Goal: Task Accomplishment & Management: Complete application form

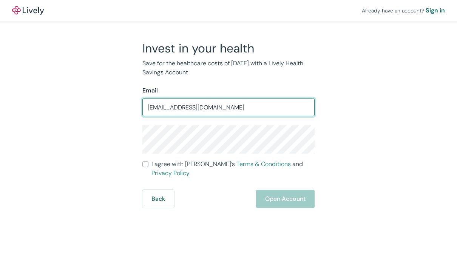
type input "Tphillips@phillipsandco.com"
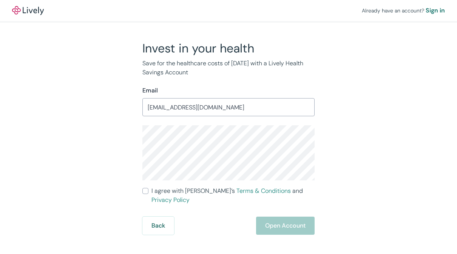
click at [151, 191] on label "I agree with Lively’s Terms & Conditions and Privacy Policy" at bounding box center [228, 195] width 172 height 18
click at [148, 191] on input "I agree with Lively’s Terms & Conditions and Privacy Policy" at bounding box center [145, 191] width 6 height 6
checkbox input "true"
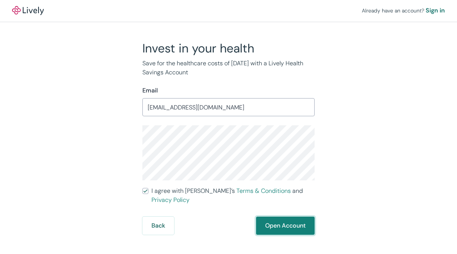
click at [287, 220] on button "Open Account" at bounding box center [285, 226] width 59 height 18
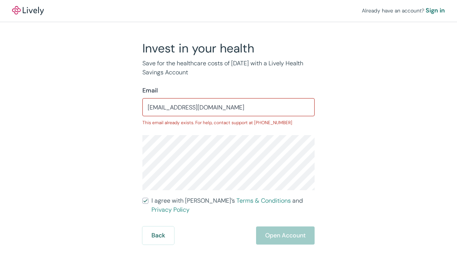
click at [288, 229] on div "Back Open Account" at bounding box center [228, 235] width 172 height 18
click at [264, 111] on input "Tphillips@phillipsandco.com" at bounding box center [228, 107] width 172 height 15
click at [292, 229] on div "Back Open Account" at bounding box center [228, 235] width 172 height 18
click at [297, 226] on div "Back Open Account" at bounding box center [228, 235] width 172 height 18
click at [434, 12] on div "Sign in" at bounding box center [434, 10] width 19 height 9
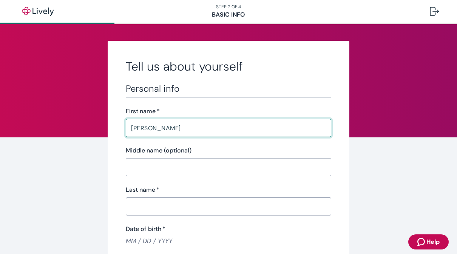
type input "[PERSON_NAME]"
click at [161, 166] on input "Middle name (optional)" at bounding box center [228, 167] width 205 height 15
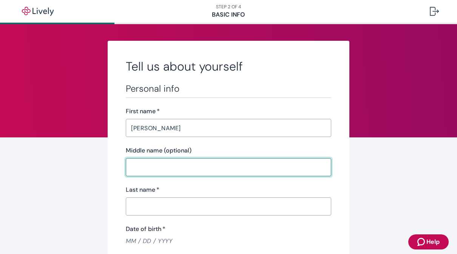
click at [164, 207] on input "Last name   *" at bounding box center [228, 206] width 205 height 15
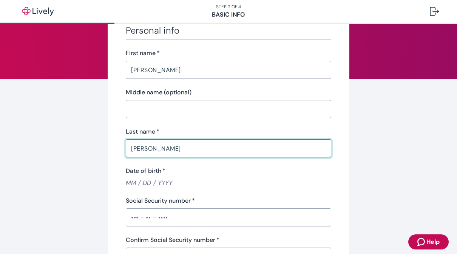
scroll to position [71, 0]
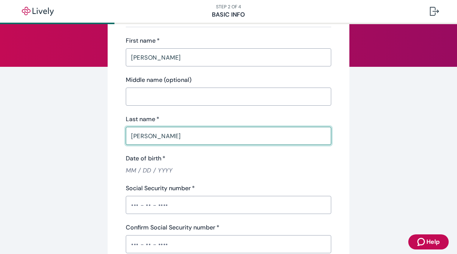
type input "[PERSON_NAME]"
click at [162, 208] on input "Social Security number   *" at bounding box center [228, 204] width 205 height 15
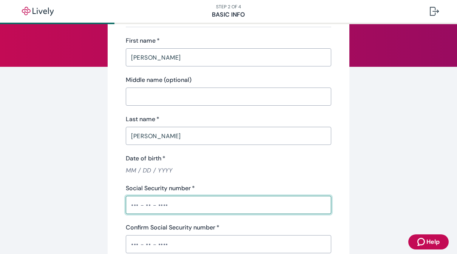
click at [167, 169] on input "Date of birth   *" at bounding box center [228, 170] width 205 height 9
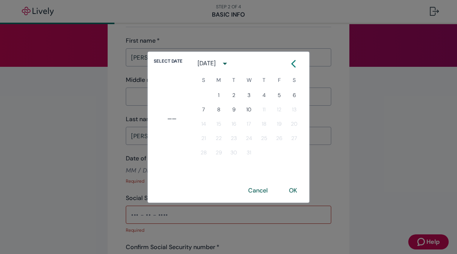
click at [230, 65] on icon "calendar view is open, switch to year view" at bounding box center [225, 64] width 10 height 10
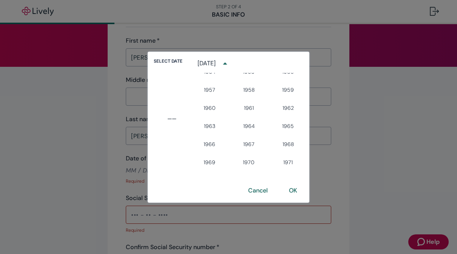
scroll to position [322, 0]
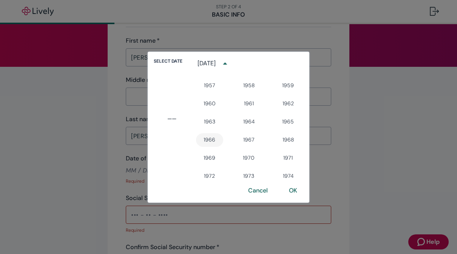
click at [210, 138] on button "1966" at bounding box center [209, 140] width 27 height 14
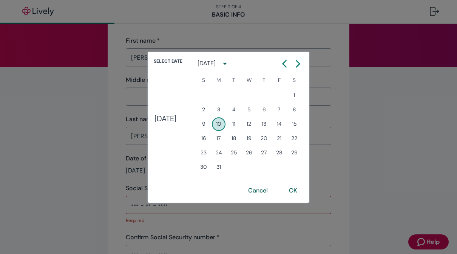
click at [227, 63] on icon "calendar view is open, switch to year view" at bounding box center [225, 64] width 4 height 2
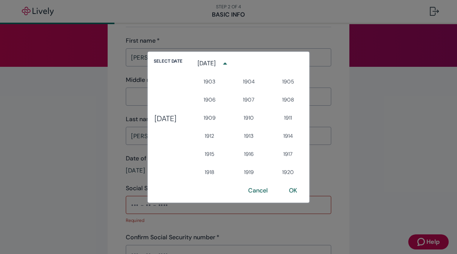
scroll to position [337, 0]
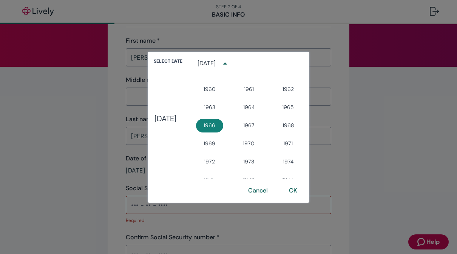
click at [227, 63] on icon "year view is open, switch to calendar view" at bounding box center [225, 63] width 4 height 2
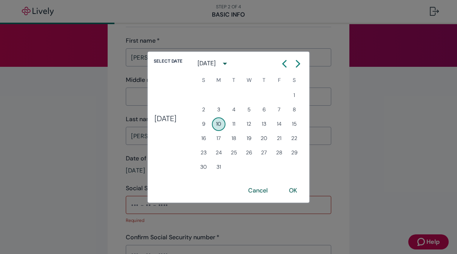
click at [286, 62] on icon "Calendar left arrow" at bounding box center [284, 63] width 3 height 6
click at [286, 61] on icon "Calendar left arrow" at bounding box center [284, 63] width 3 height 6
click at [288, 65] on icon "Calendar left arrow" at bounding box center [284, 64] width 8 height 8
click at [271, 109] on button "7" at bounding box center [264, 110] width 14 height 14
type input "[DATE]"
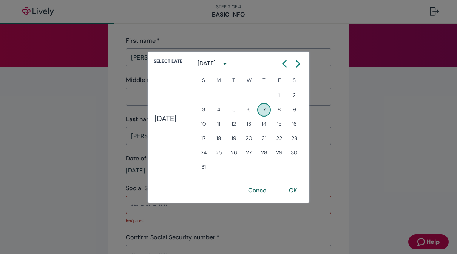
click at [300, 193] on button "OK" at bounding box center [293, 191] width 26 height 18
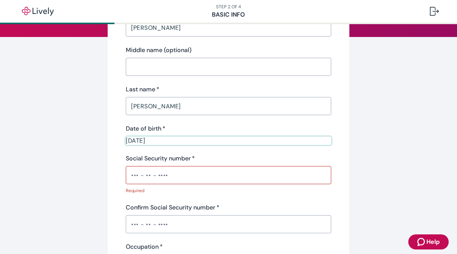
scroll to position [114, 0]
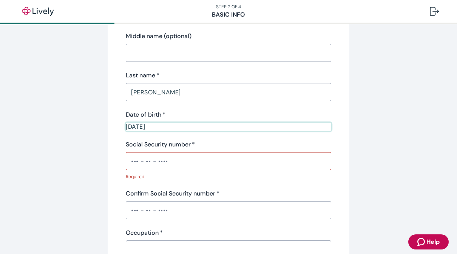
click at [164, 161] on input "Social Security number   *" at bounding box center [228, 161] width 205 height 15
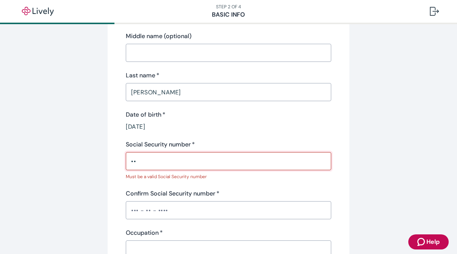
type input "•"
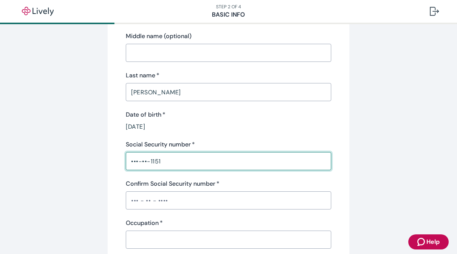
type input "•••-••-1151"
click at [176, 202] on input "Confirm Social Security number   *" at bounding box center [228, 200] width 205 height 15
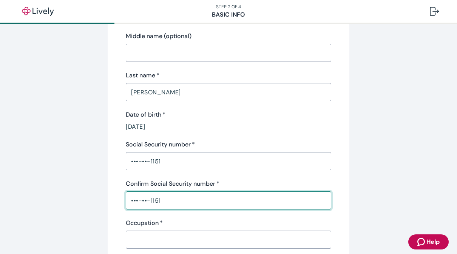
type input "•••-••-1151"
click at [180, 241] on input "Occupation   *" at bounding box center [228, 239] width 205 height 15
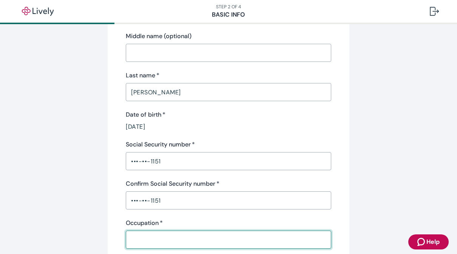
type input "c"
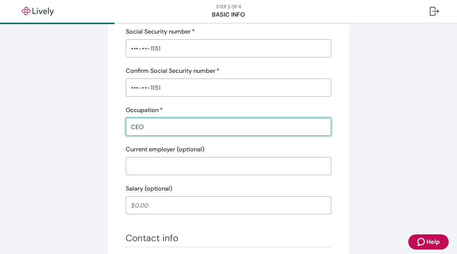
scroll to position [226, 0]
type input "CEO"
click at [174, 206] on input "Salary (optional)" at bounding box center [228, 206] width 205 height 15
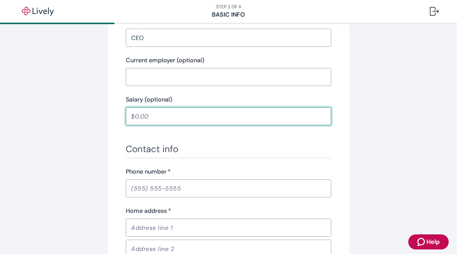
scroll to position [318, 0]
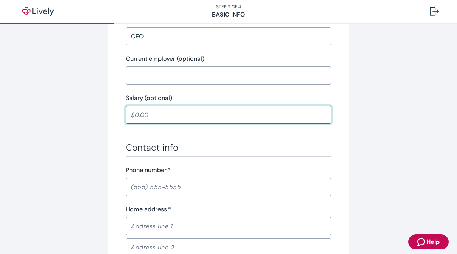
click at [175, 188] on input "Phone number   *" at bounding box center [228, 186] width 205 height 15
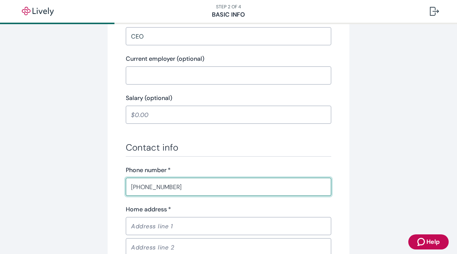
type input "[PHONE_NUMBER]"
click at [173, 229] on input "Home address   *" at bounding box center [228, 226] width 205 height 15
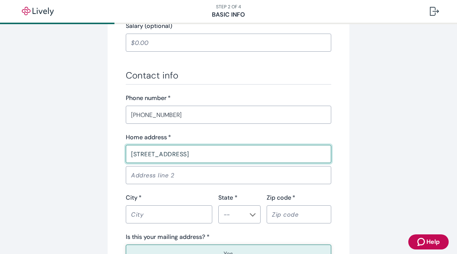
scroll to position [391, 0]
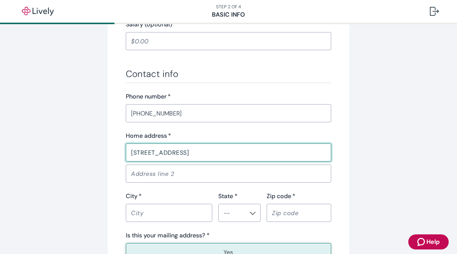
type input "[STREET_ADDRESS]"
click at [196, 216] on input "City   *" at bounding box center [169, 212] width 86 height 15
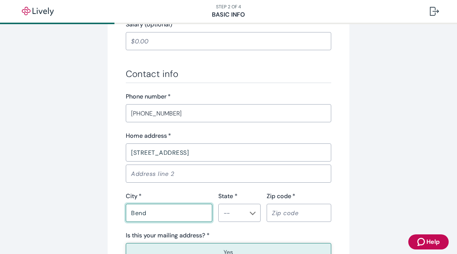
type input "Bend"
click at [244, 217] on input "State *" at bounding box center [232, 213] width 25 height 11
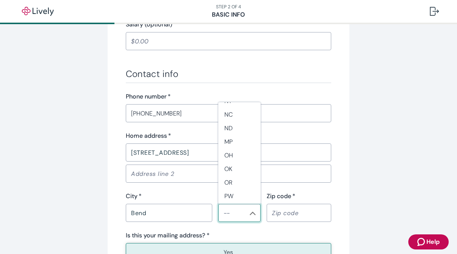
scroll to position [501, 0]
click at [241, 182] on li "OR" at bounding box center [239, 182] width 42 height 14
type input "OR"
click at [293, 216] on input "Zip code   *" at bounding box center [298, 212] width 65 height 15
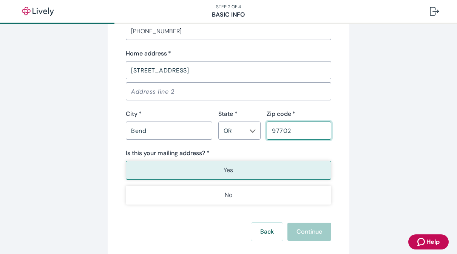
scroll to position [474, 0]
type input "97702"
click at [249, 173] on button "Yes" at bounding box center [228, 169] width 205 height 19
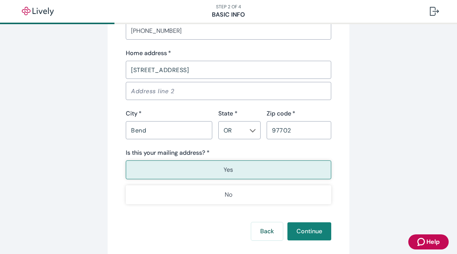
click at [246, 171] on button "Yes" at bounding box center [228, 169] width 205 height 19
click at [311, 233] on button "Continue" at bounding box center [309, 231] width 44 height 18
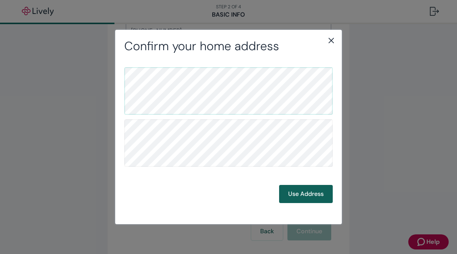
click at [312, 196] on button "Use Address" at bounding box center [306, 194] width 54 height 18
click at [300, 199] on button "Use Address" at bounding box center [306, 194] width 54 height 18
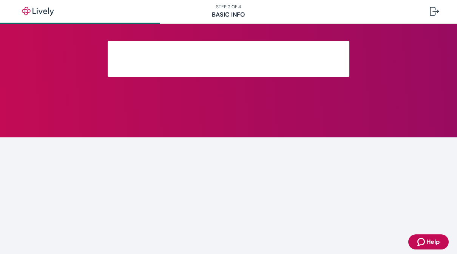
scroll to position [174, 0]
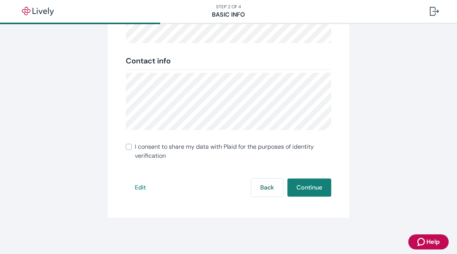
click at [128, 147] on input "I consent to share my data with Plaid for the purposes of identity verification" at bounding box center [129, 147] width 6 height 6
checkbox input "true"
click at [316, 191] on button "Continue" at bounding box center [309, 188] width 44 height 18
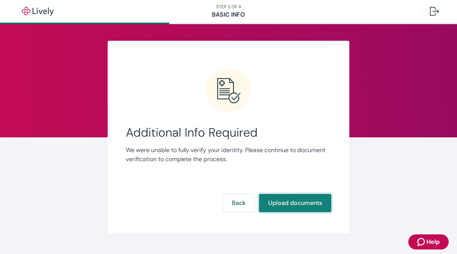
click at [297, 206] on button "Upload documents" at bounding box center [295, 203] width 72 height 18
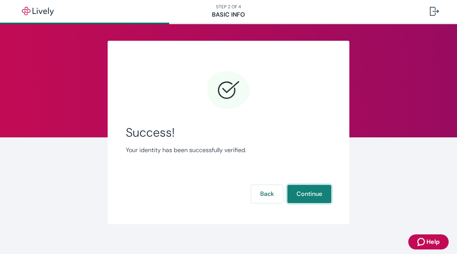
click at [311, 198] on button "Continue" at bounding box center [309, 194] width 44 height 18
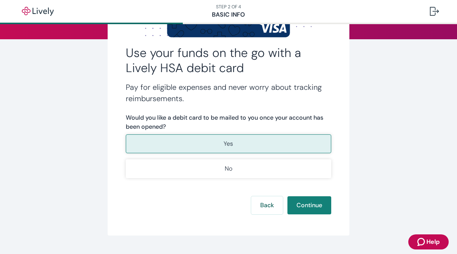
scroll to position [103, 0]
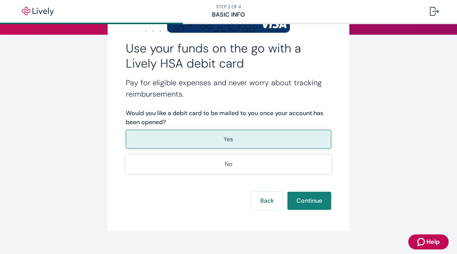
click at [146, 135] on button "Yes" at bounding box center [228, 139] width 205 height 19
click at [308, 201] on button "Continue" at bounding box center [309, 201] width 44 height 18
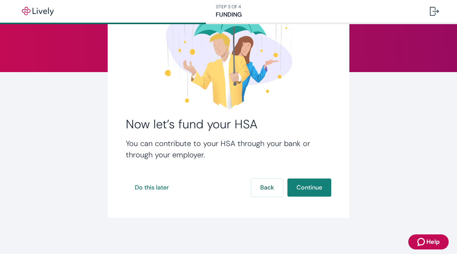
scroll to position [65, 0]
click at [314, 189] on button "Continue" at bounding box center [309, 188] width 44 height 18
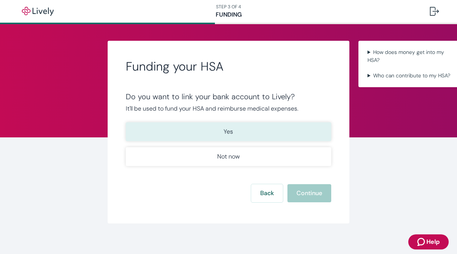
click at [244, 130] on button "Yes" at bounding box center [228, 131] width 205 height 19
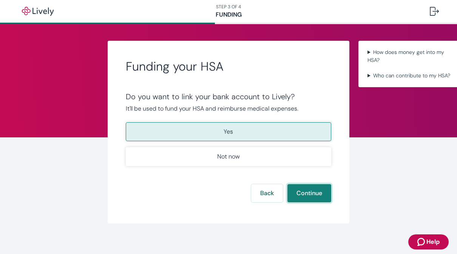
click at [317, 191] on button "Continue" at bounding box center [309, 193] width 44 height 18
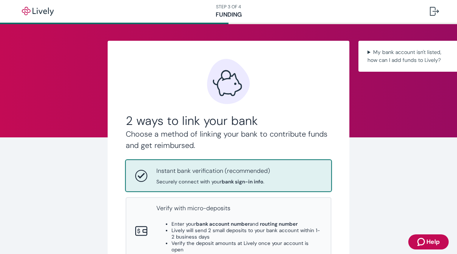
click at [243, 174] on p "Instant bank verification (recommended)" at bounding box center [213, 170] width 114 height 9
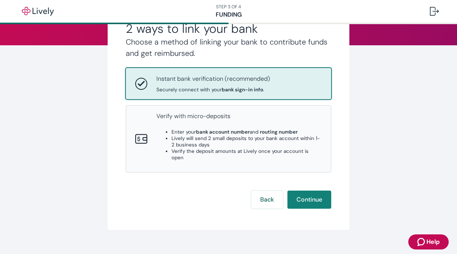
scroll to position [92, 0]
click at [313, 191] on button "Continue" at bounding box center [309, 200] width 44 height 18
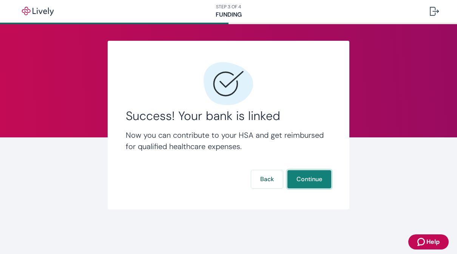
click at [310, 183] on button "Continue" at bounding box center [309, 179] width 44 height 18
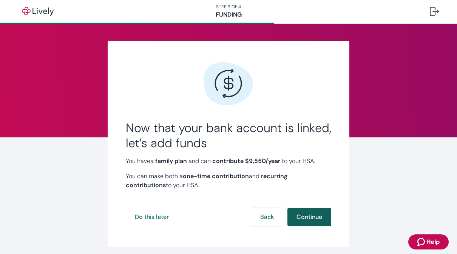
click at [303, 216] on button "Continue" at bounding box center [309, 217] width 44 height 18
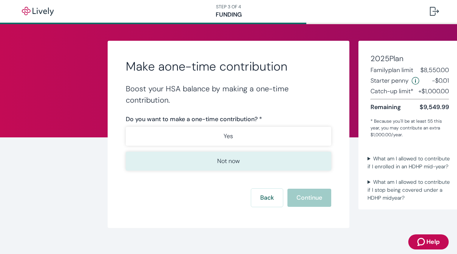
click at [237, 158] on p "Not now" at bounding box center [228, 161] width 23 height 9
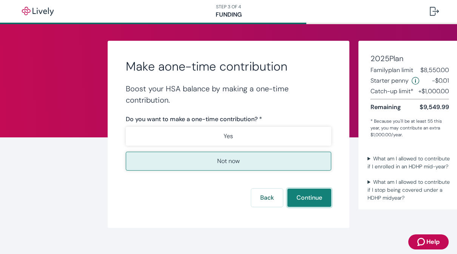
click at [307, 196] on button "Continue" at bounding box center [309, 198] width 44 height 18
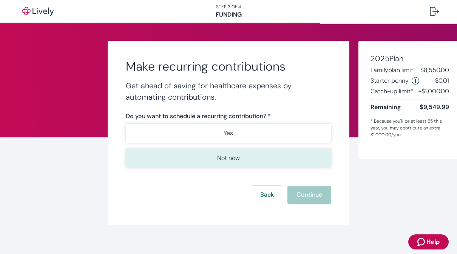
click at [247, 157] on button "Not now" at bounding box center [228, 158] width 205 height 19
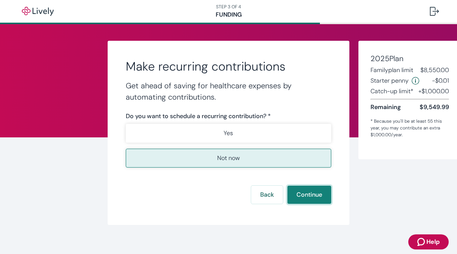
click at [311, 196] on button "Continue" at bounding box center [309, 195] width 44 height 18
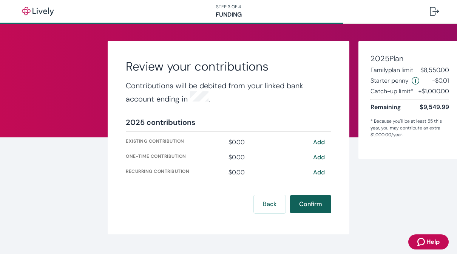
click at [321, 206] on button "Confirm" at bounding box center [310, 204] width 41 height 18
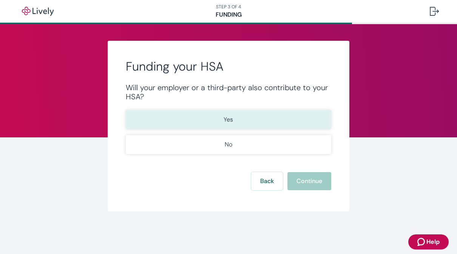
click at [237, 126] on button "Yes" at bounding box center [228, 119] width 205 height 19
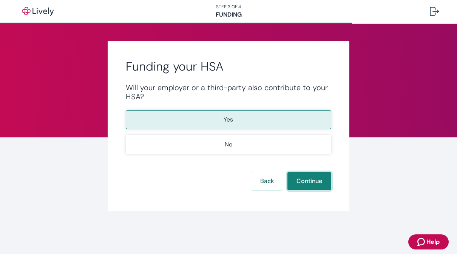
click at [316, 182] on button "Continue" at bounding box center [309, 181] width 44 height 18
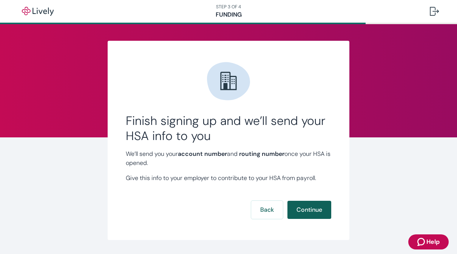
click at [317, 208] on button "Continue" at bounding box center [309, 210] width 44 height 18
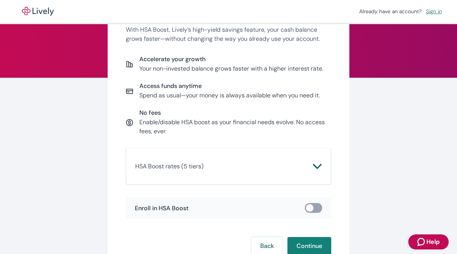
scroll to position [60, 0]
click at [316, 244] on button "Continue" at bounding box center [309, 246] width 44 height 18
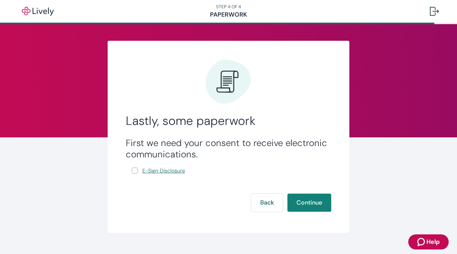
click at [142, 172] on link "E-Sign Disclosure" at bounding box center [164, 170] width 46 height 9
click at [134, 170] on input "E-Sign Disclosure" at bounding box center [135, 171] width 6 height 6
checkbox input "true"
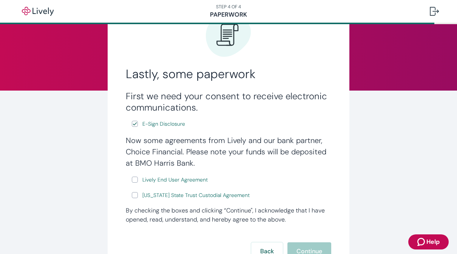
scroll to position [60, 0]
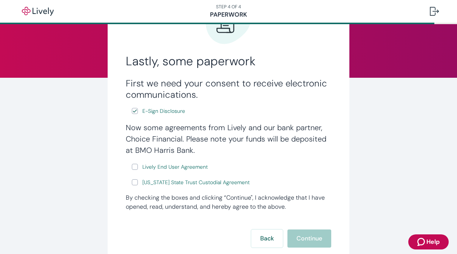
click at [136, 167] on input "Lively End User Agreement" at bounding box center [135, 167] width 6 height 6
checkbox input "true"
click at [132, 185] on input "[US_STATE] State Trust Custodial Agreement" at bounding box center [135, 182] width 6 height 6
checkbox input "true"
click at [300, 244] on button "Continue" at bounding box center [309, 238] width 44 height 18
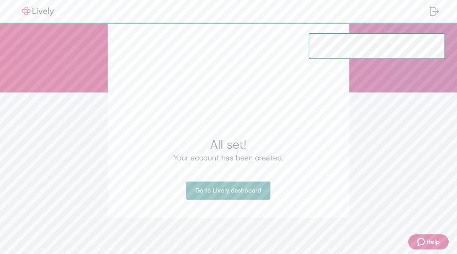
scroll to position [45, 0]
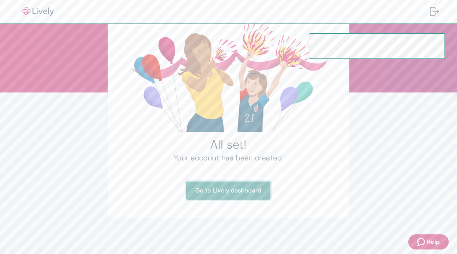
click at [206, 189] on link "Go to Lively dashboard" at bounding box center [228, 191] width 84 height 18
